Goal: Information Seeking & Learning: Learn about a topic

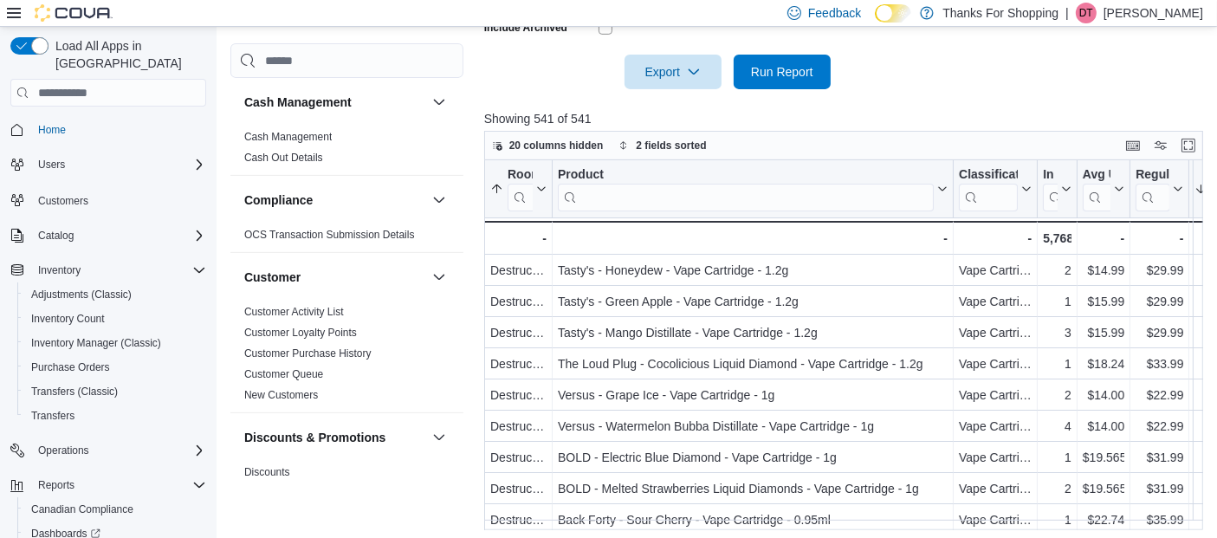
scroll to position [490, 0]
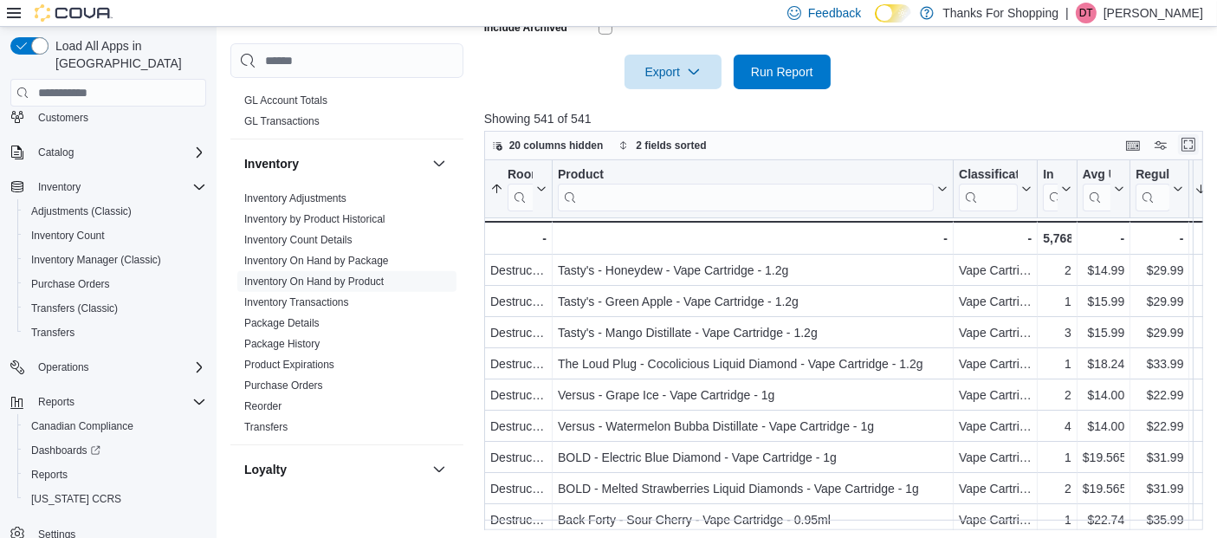
click at [1192, 145] on button "Enter fullscreen" at bounding box center [1188, 144] width 21 height 21
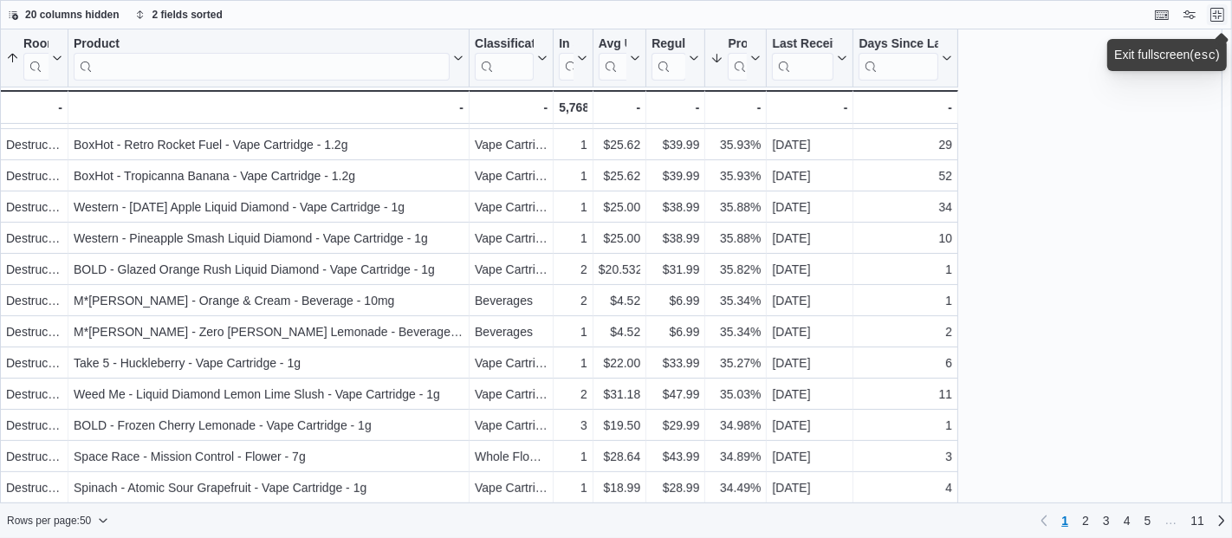
scroll to position [0, 0]
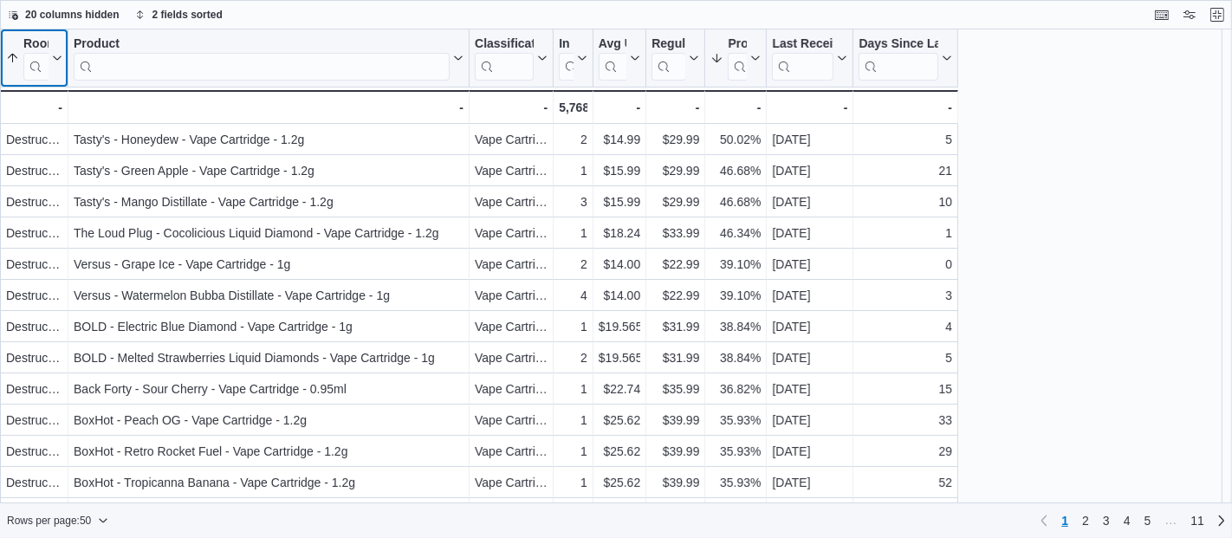
click at [9, 54] on icon at bounding box center [13, 58] width 14 height 14
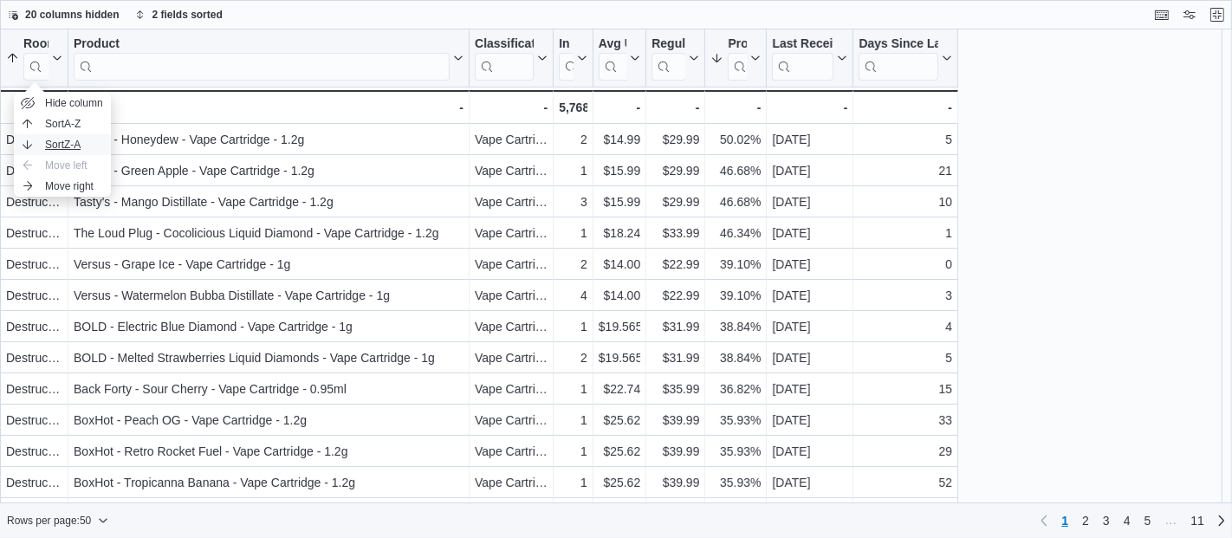
click at [54, 146] on span "Sort Z-A" at bounding box center [63, 145] width 36 height 14
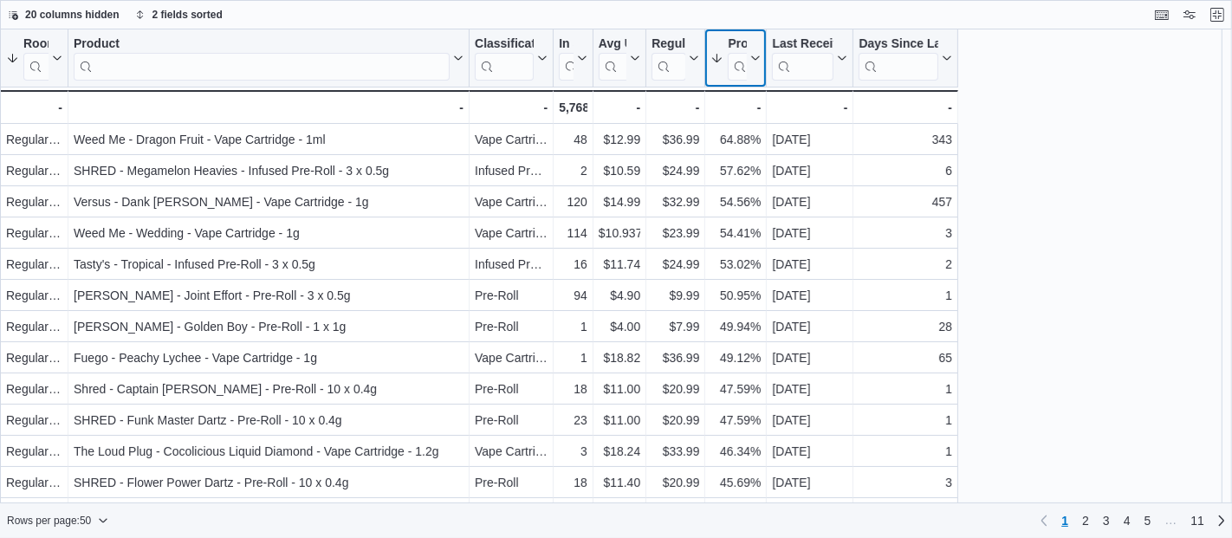
click at [755, 58] on icon at bounding box center [754, 58] width 14 height 10
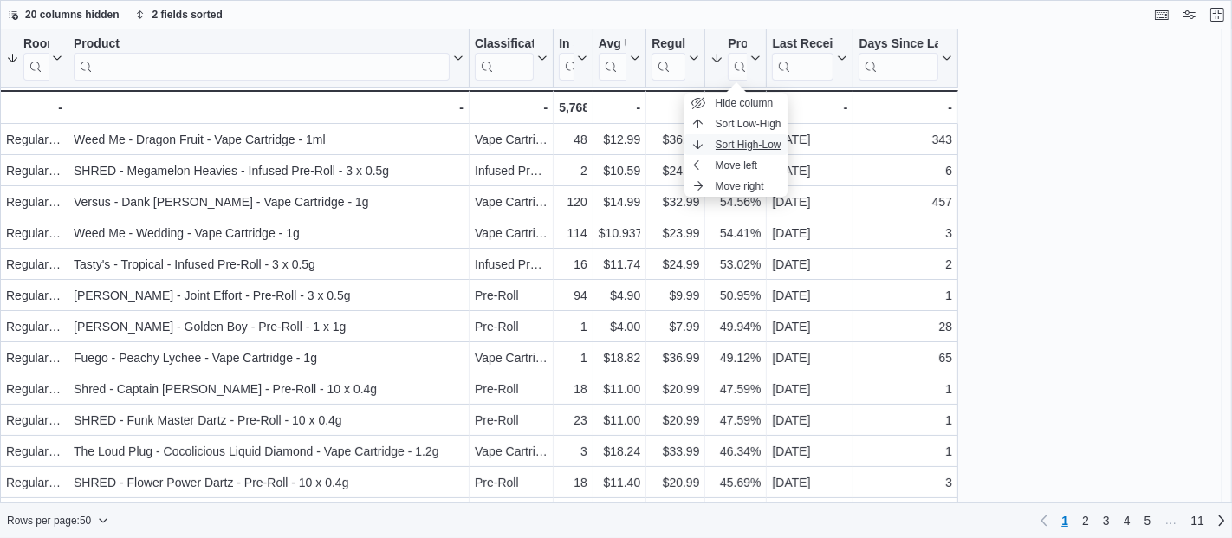
click at [760, 142] on span "Sort High-Low" at bounding box center [749, 145] width 66 height 14
click at [1115, 224] on div "Room Sorted descending . Click to view column header actions Product Click to v…" at bounding box center [616, 266] width 1232 height 475
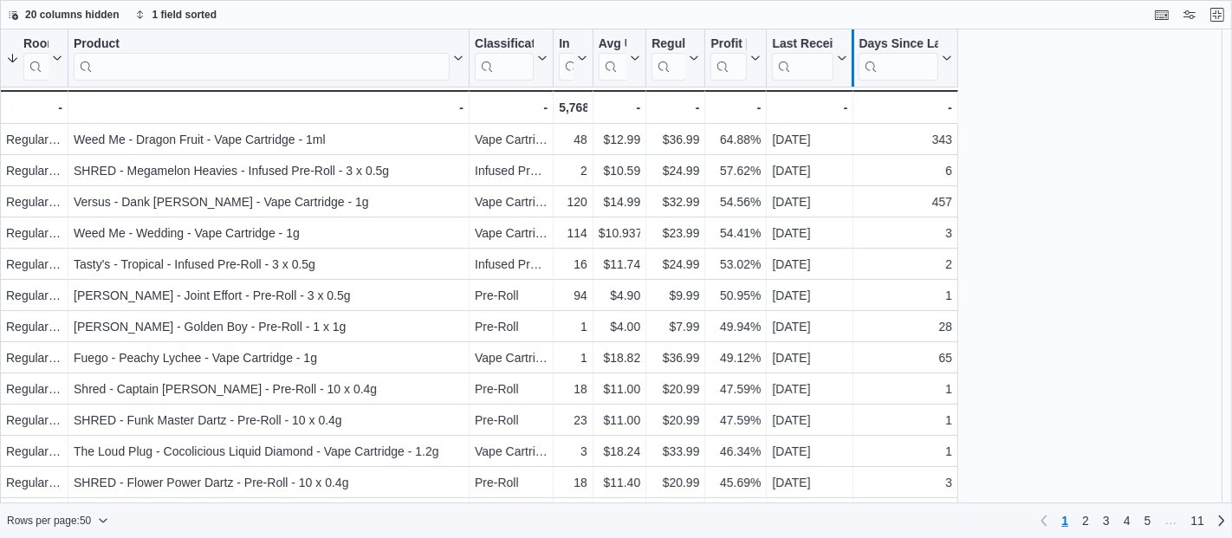
click at [847, 62] on div at bounding box center [853, 57] width 14 height 57
click at [836, 54] on icon at bounding box center [840, 58] width 14 height 10
click at [827, 149] on span "Sort High-Low" at bounding box center [822, 145] width 66 height 14
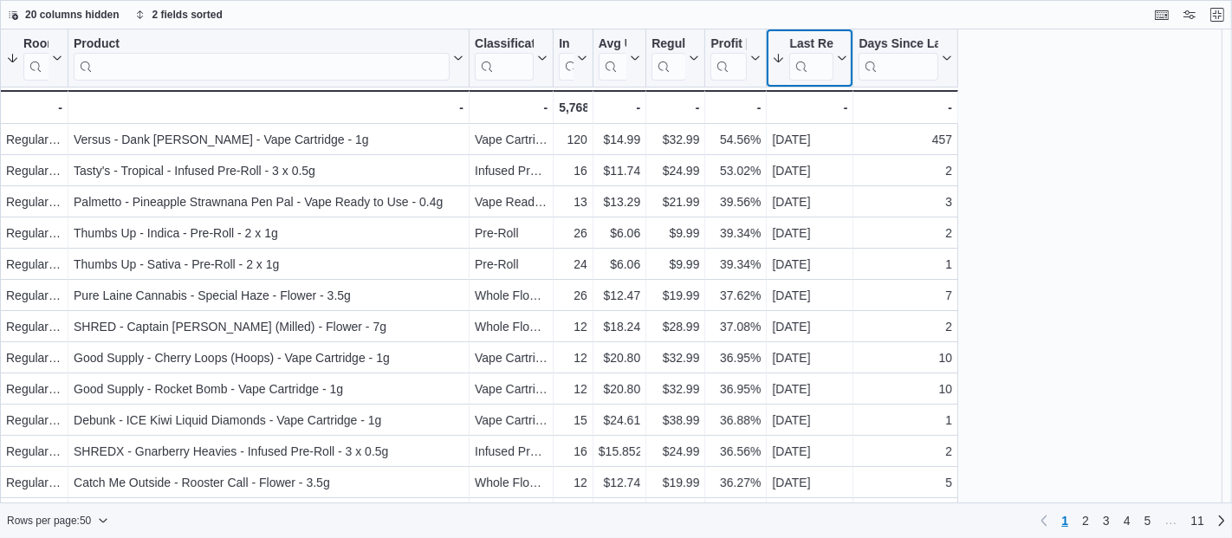
click at [830, 49] on div "Last Received Date" at bounding box center [811, 44] width 44 height 16
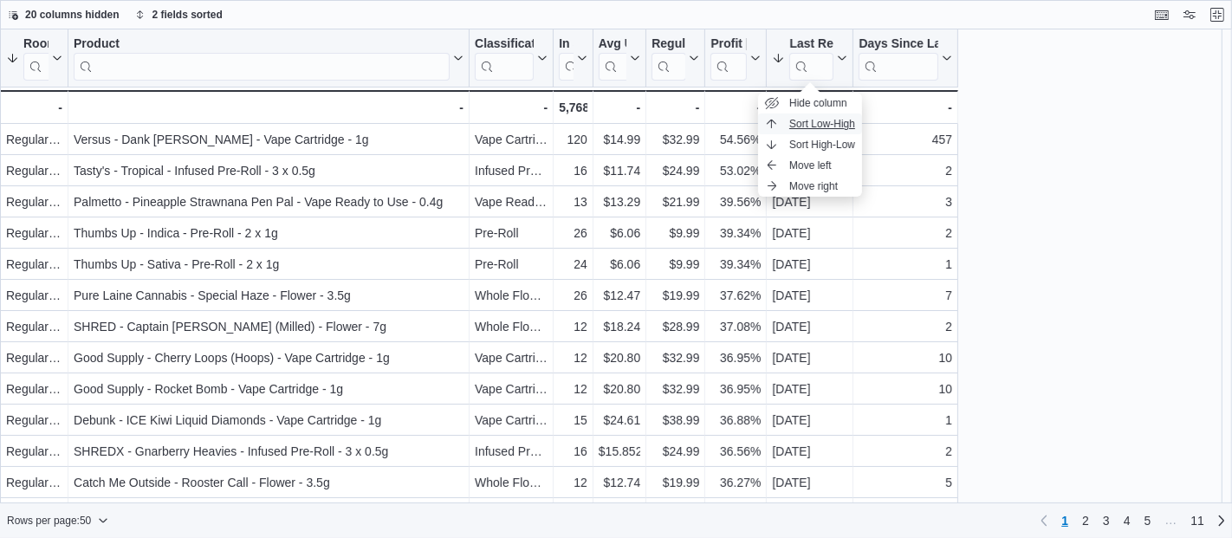
click at [844, 127] on span "Sort Low-High" at bounding box center [822, 124] width 66 height 14
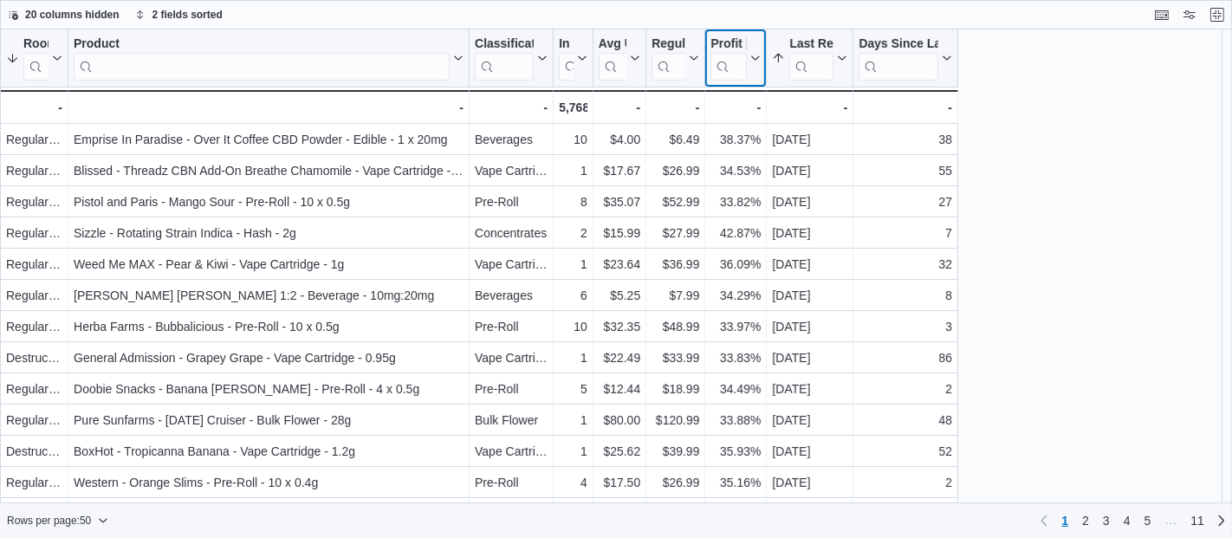
click at [755, 50] on button "Profit [PERSON_NAME] (%)" at bounding box center [735, 58] width 50 height 44
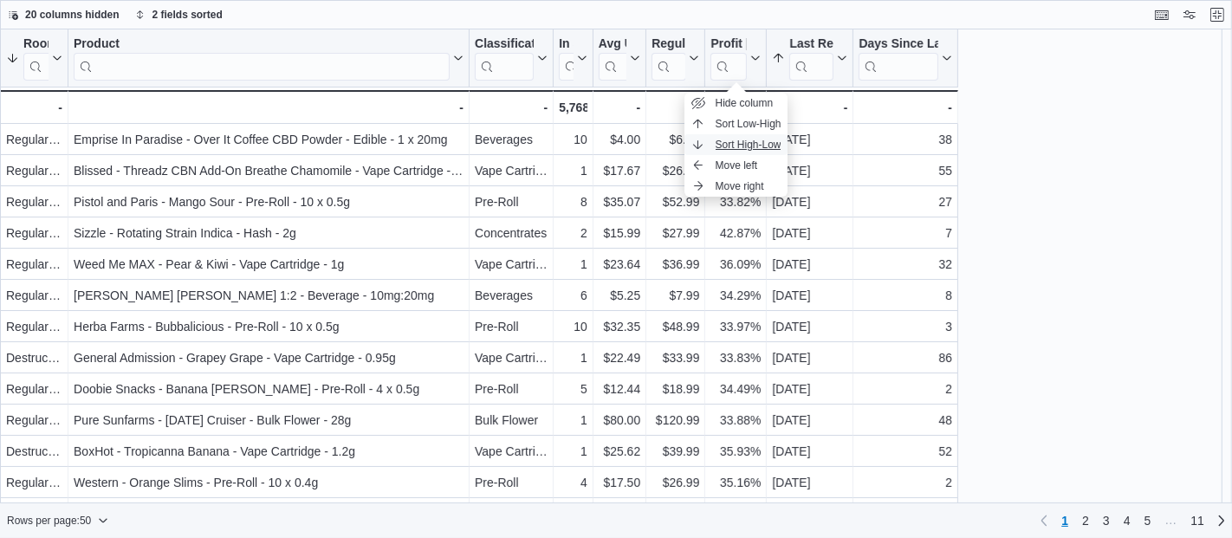
click at [762, 139] on span "Sort High-Low" at bounding box center [749, 145] width 66 height 14
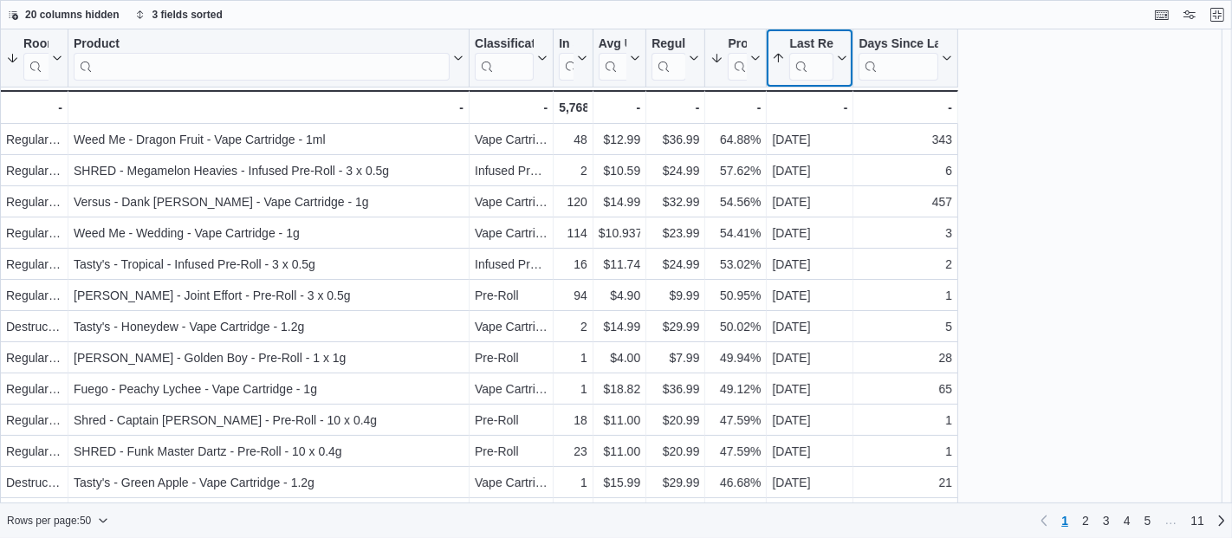
click at [841, 55] on icon at bounding box center [840, 58] width 14 height 10
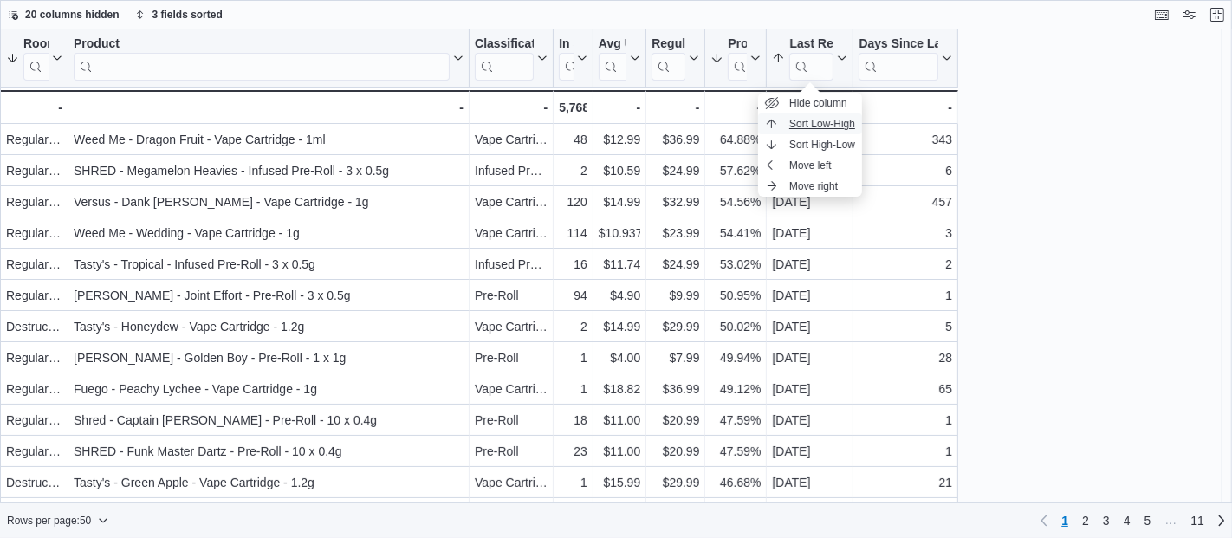
click at [824, 122] on span "Sort Low-High" at bounding box center [822, 124] width 66 height 14
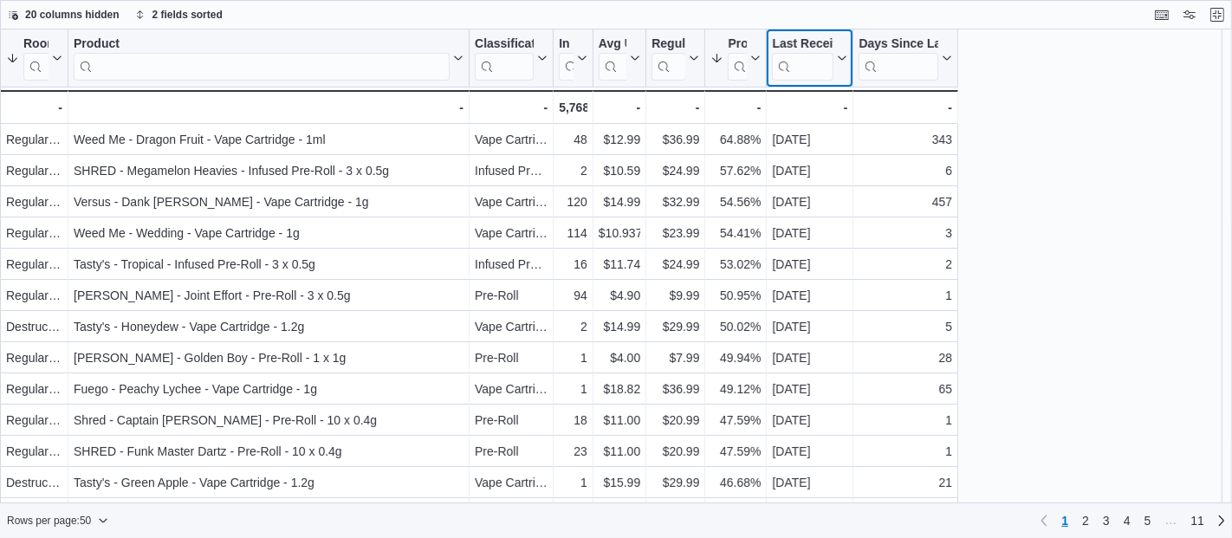
click at [834, 61] on icon at bounding box center [840, 58] width 14 height 10
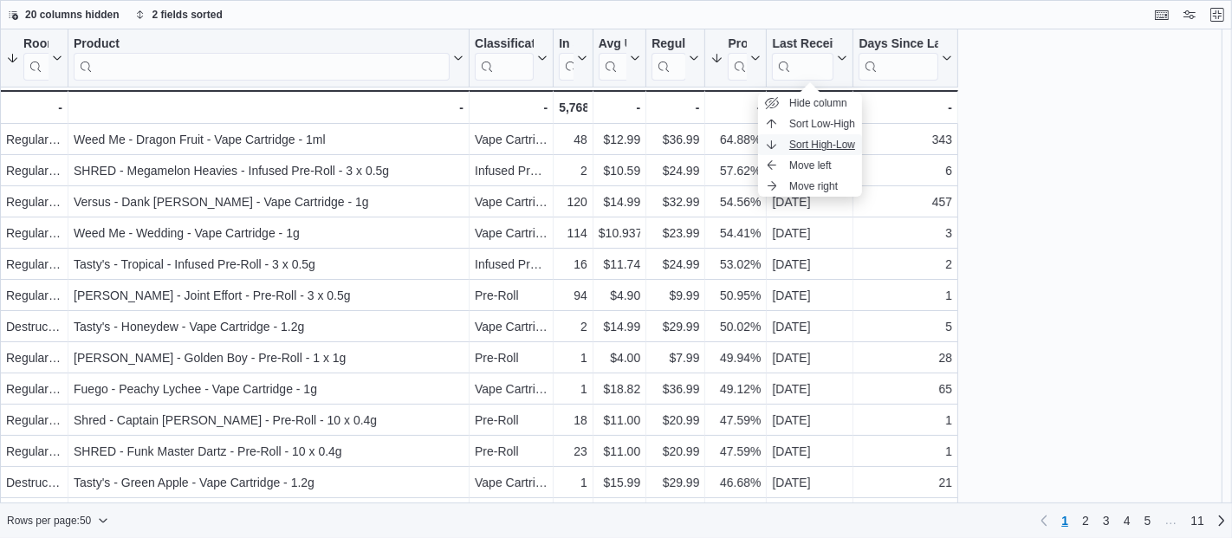
click at [848, 142] on span "Sort High-Low" at bounding box center [822, 145] width 66 height 14
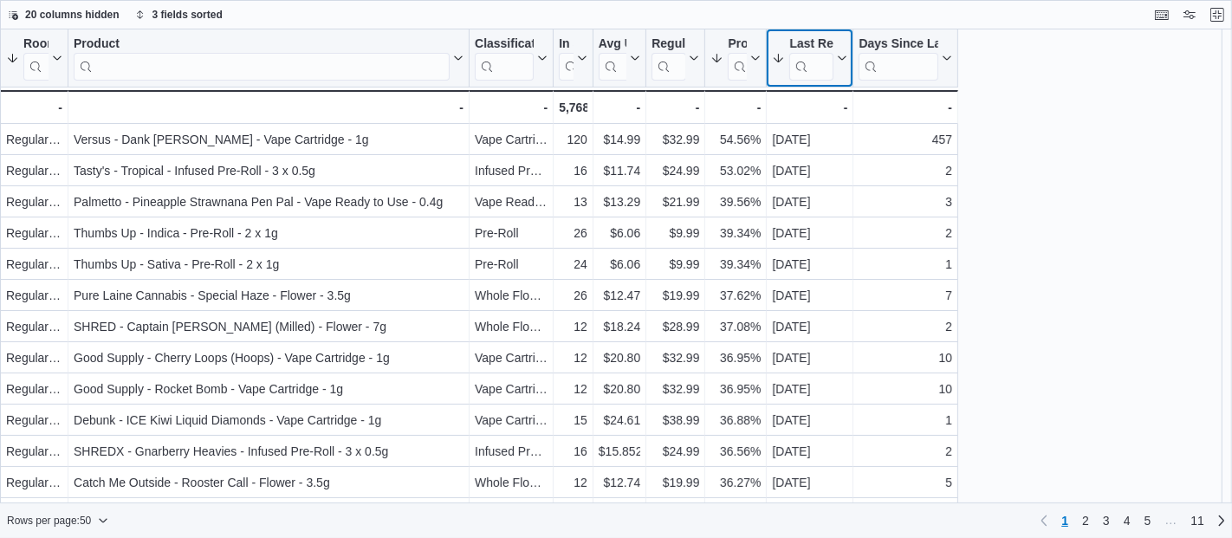
click at [838, 67] on button "Last Received Date" at bounding box center [809, 58] width 75 height 44
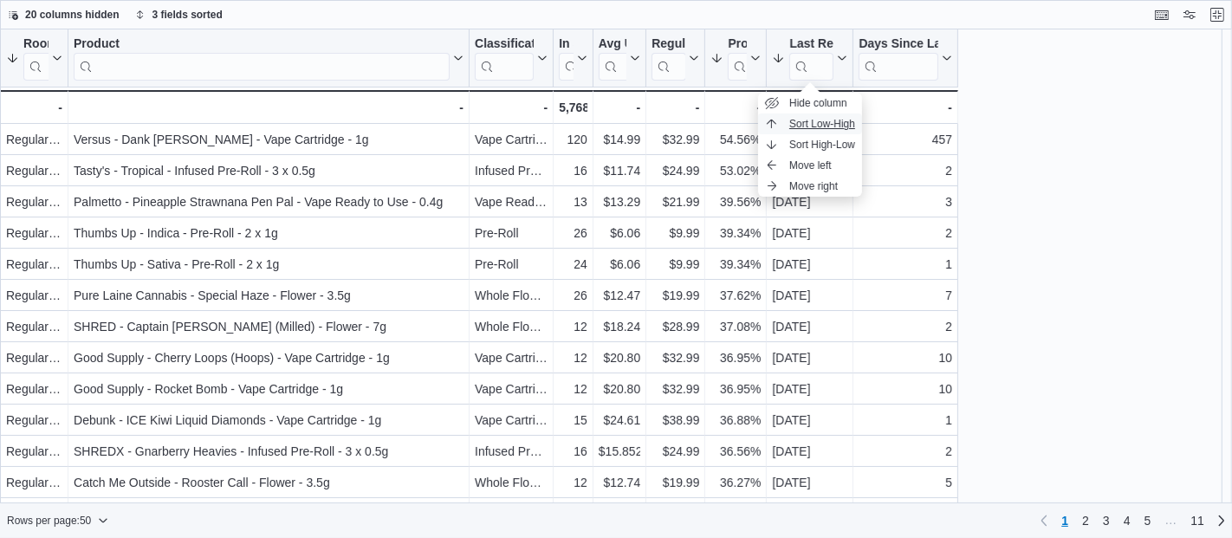
click at [847, 114] on button "Sort Low-High" at bounding box center [810, 124] width 104 height 21
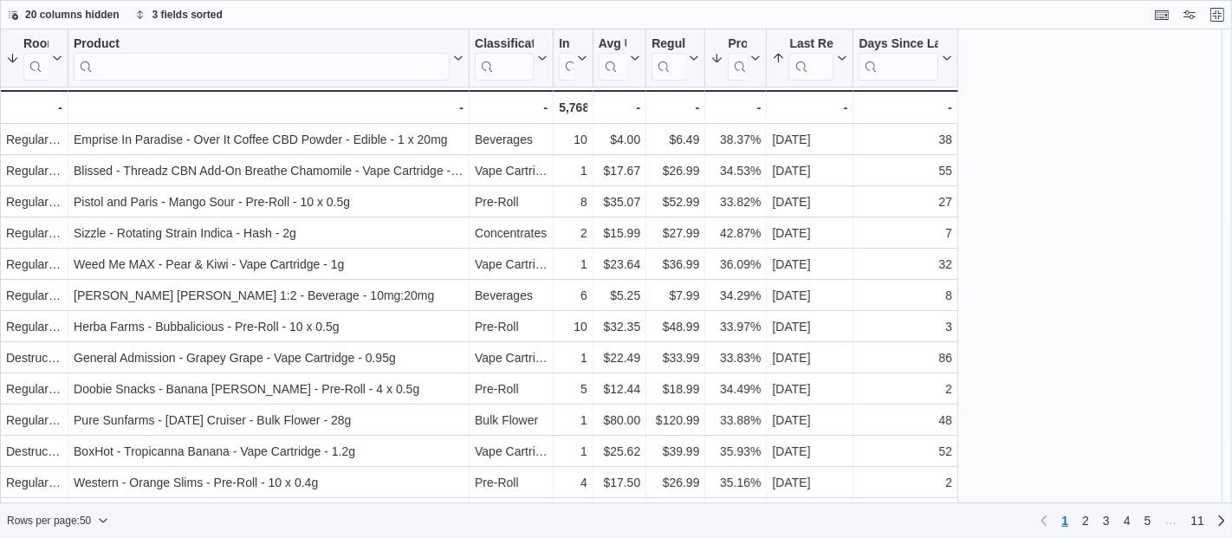
click at [1080, 224] on div "Room Sorted by Room, descending , then sorted by Profit [PERSON_NAME] (%), desc…" at bounding box center [616, 266] width 1232 height 475
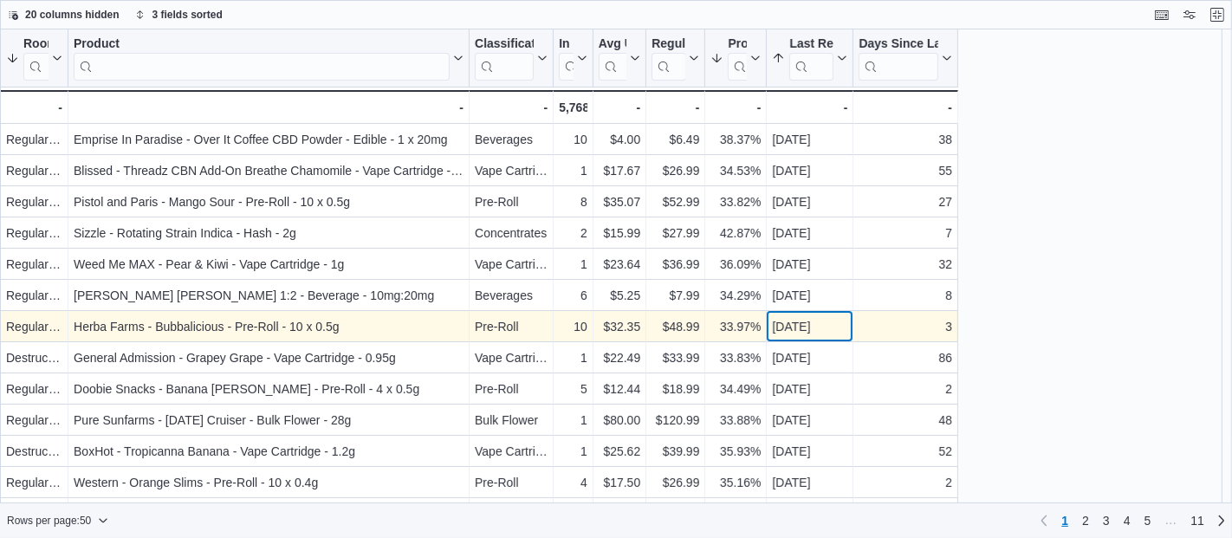
click at [827, 322] on div "[DATE]" at bounding box center [809, 326] width 75 height 21
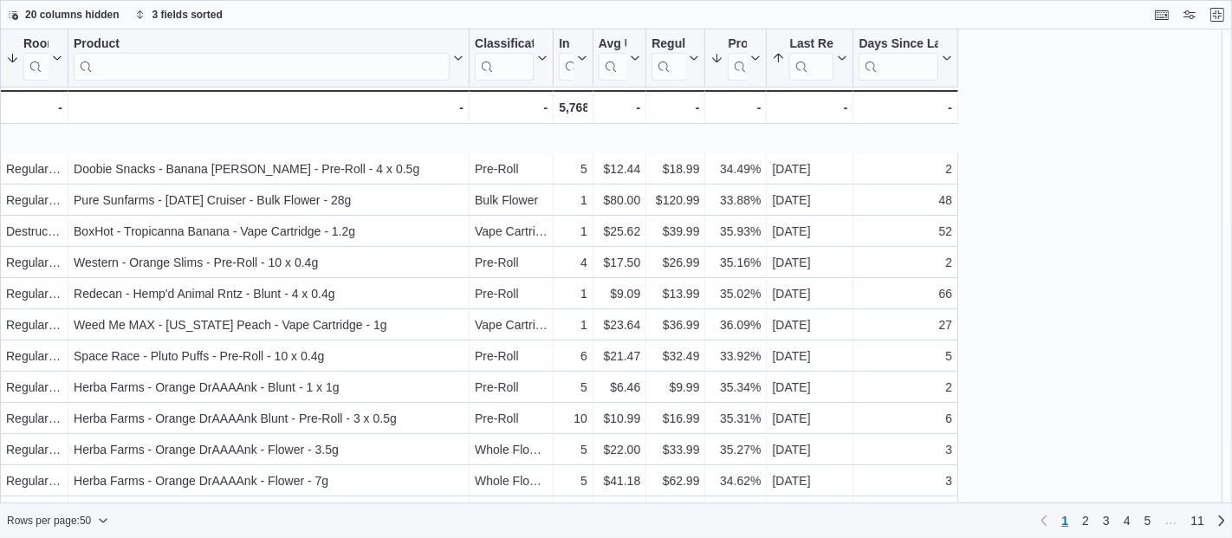
scroll to position [289, 0]
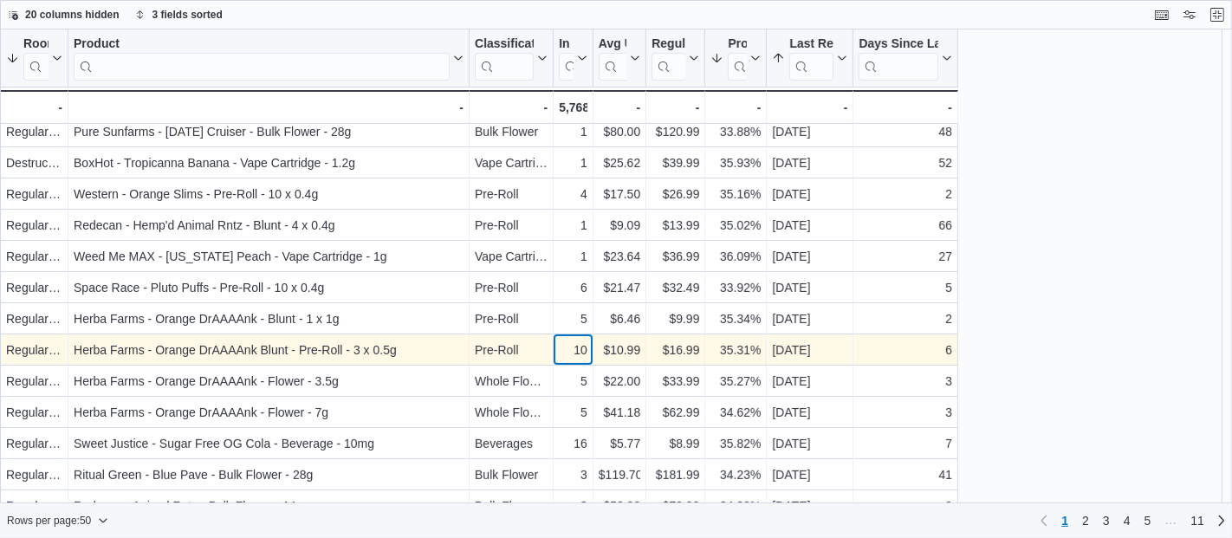
click at [581, 349] on div "10" at bounding box center [573, 350] width 29 height 21
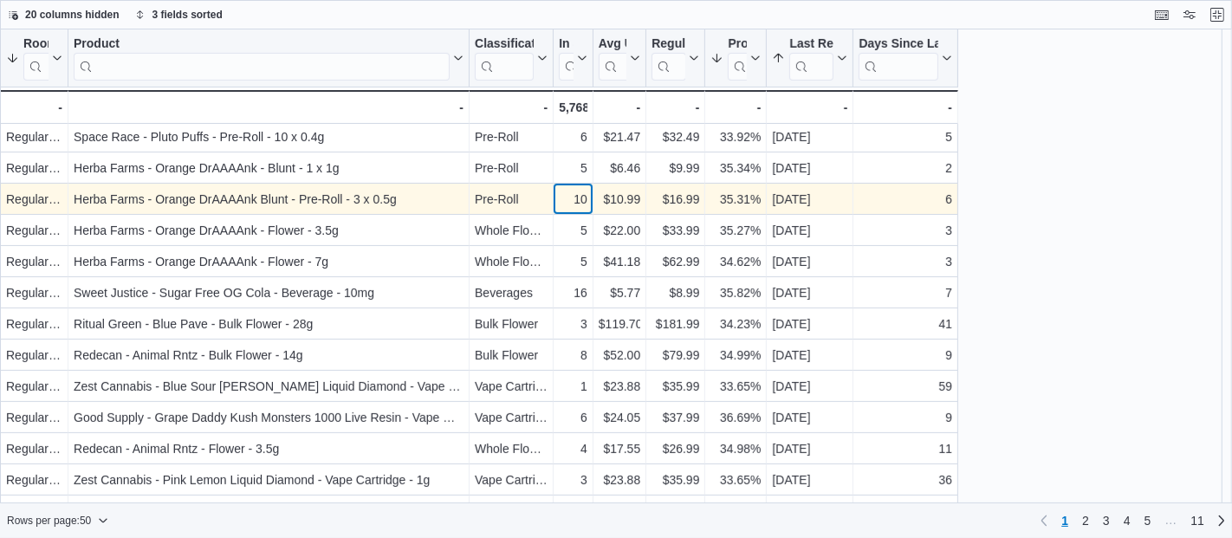
scroll to position [481, 0]
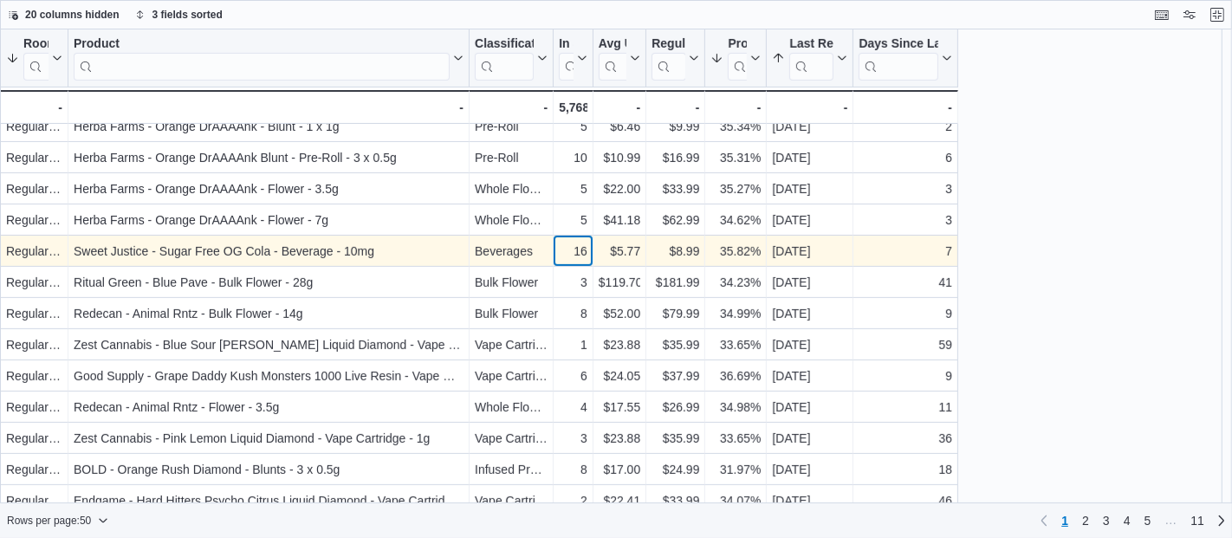
click at [579, 250] on div "16" at bounding box center [573, 251] width 29 height 21
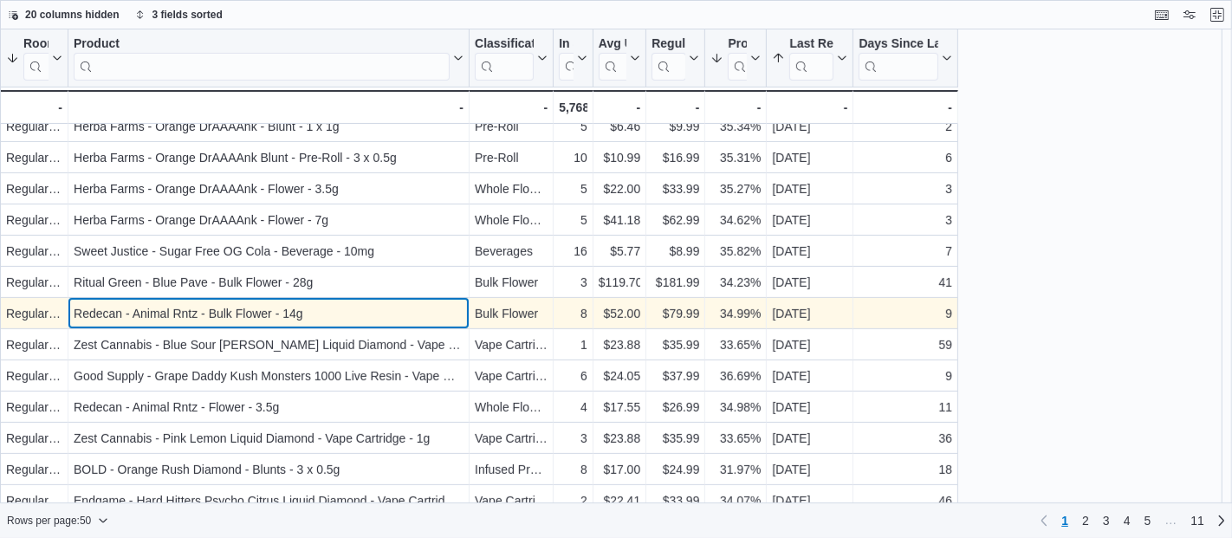
click at [321, 316] on div "Redecan - Animal Rntz - Bulk Flower - 14g" at bounding box center [269, 313] width 390 height 21
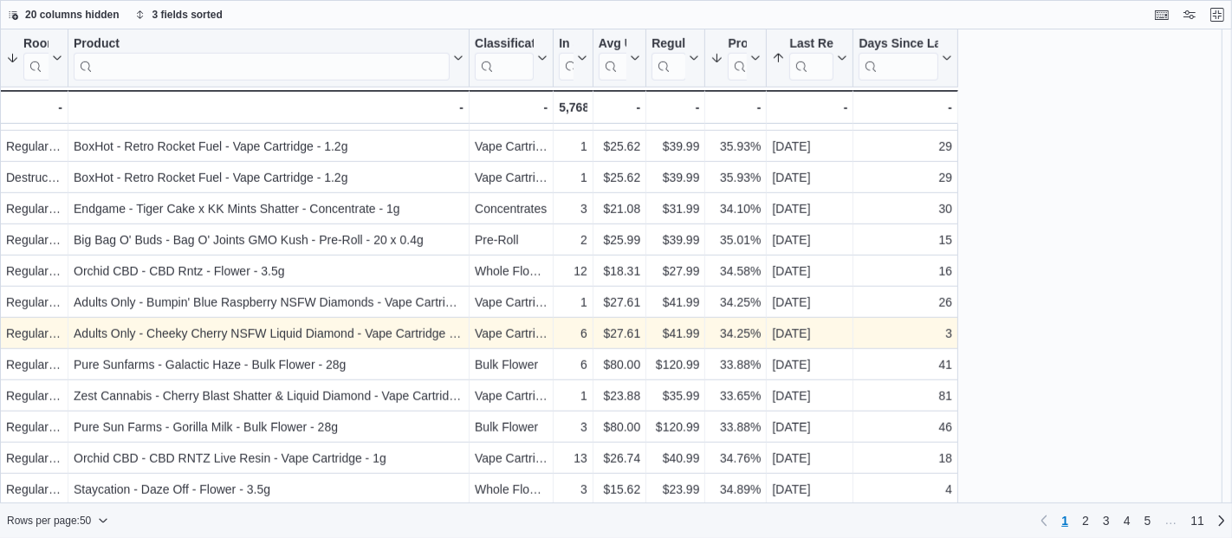
scroll to position [1178, 0]
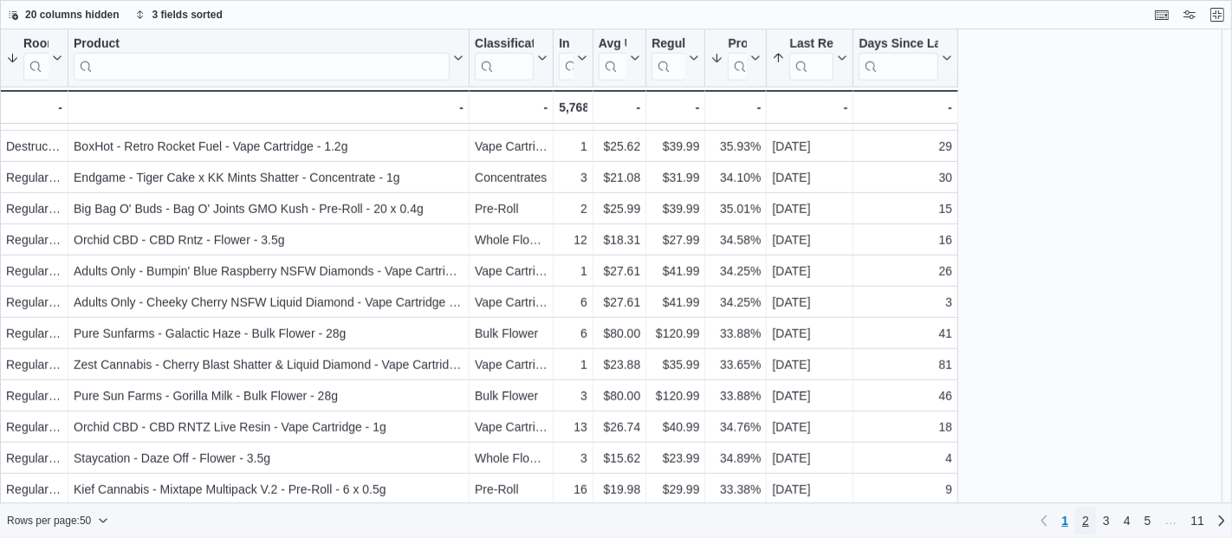
click at [1092, 530] on link "2" at bounding box center [1085, 521] width 21 height 28
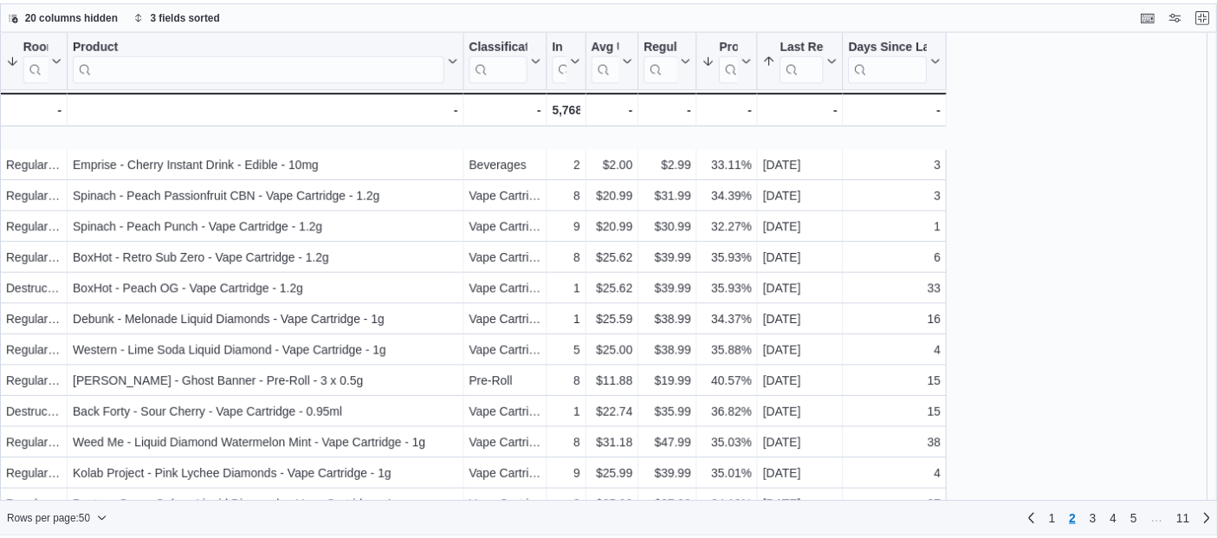
scroll to position [673, 0]
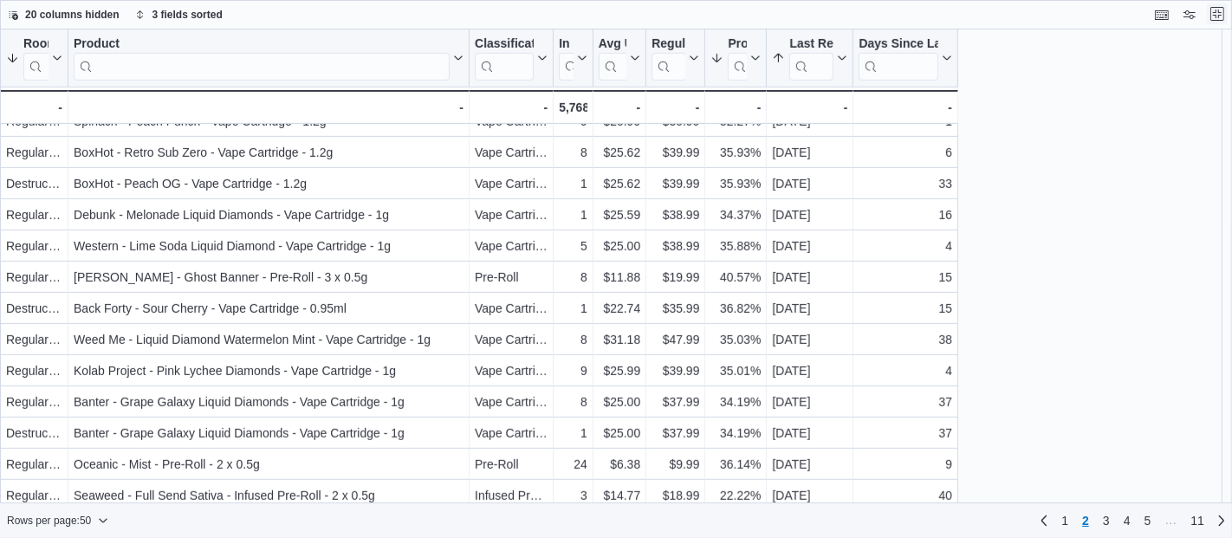
click at [1216, 12] on button "Exit fullscreen" at bounding box center [1217, 13] width 21 height 21
